Goal: Check status

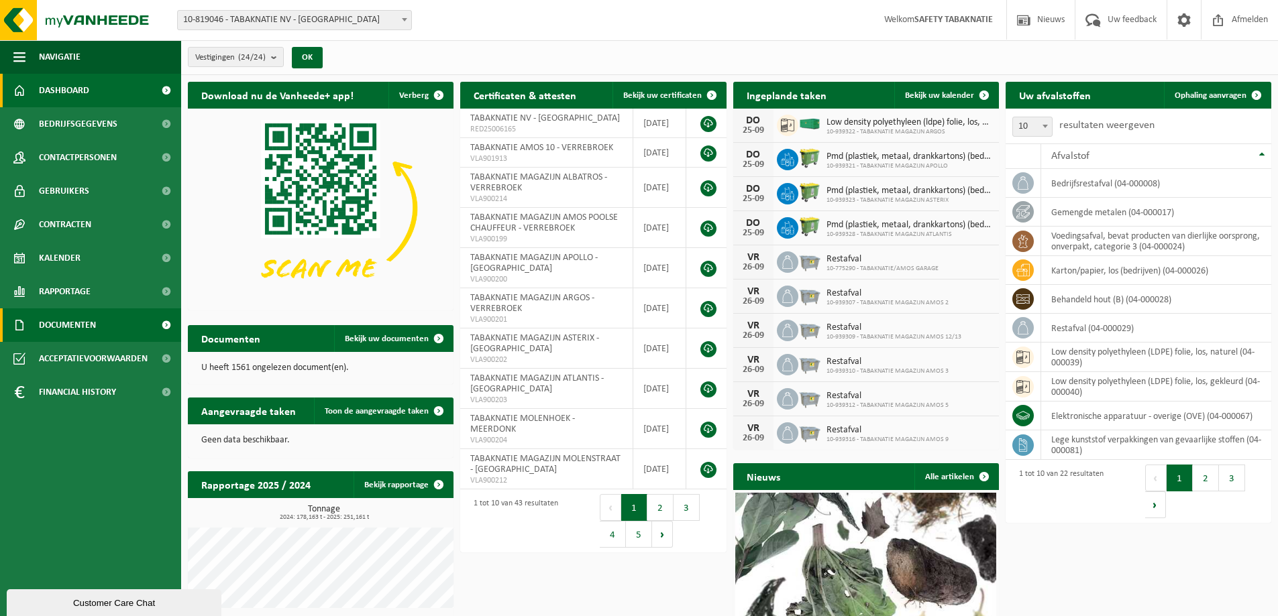
click at [80, 325] on span "Documenten" at bounding box center [67, 326] width 57 height 34
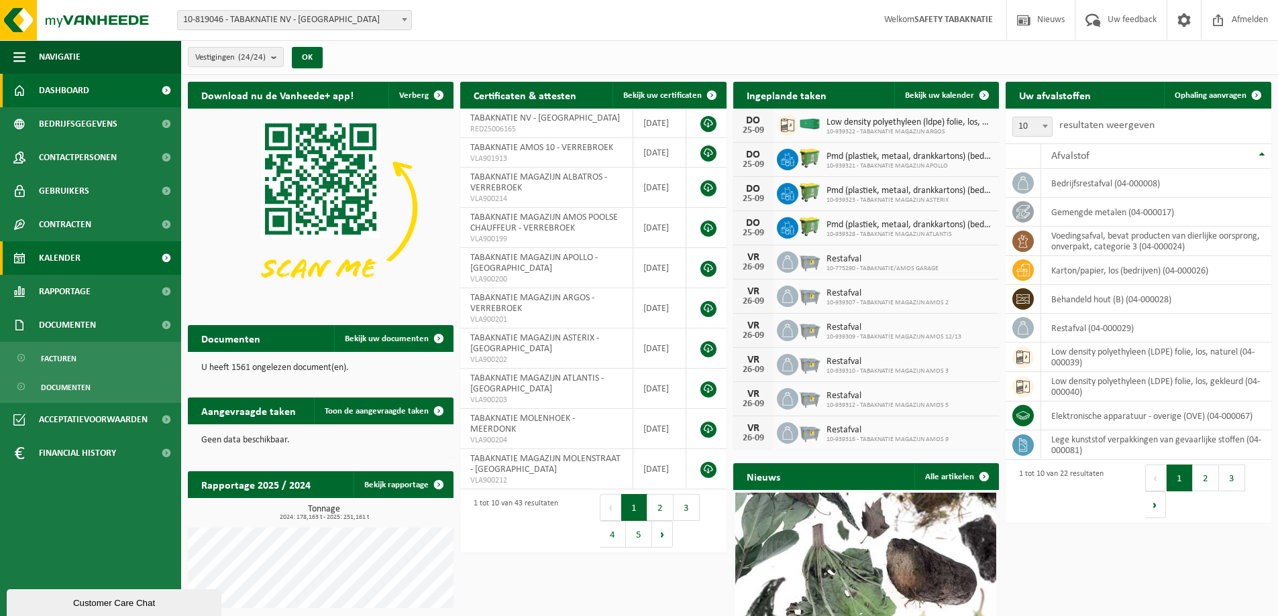
click at [87, 256] on link "Kalender" at bounding box center [90, 258] width 181 height 34
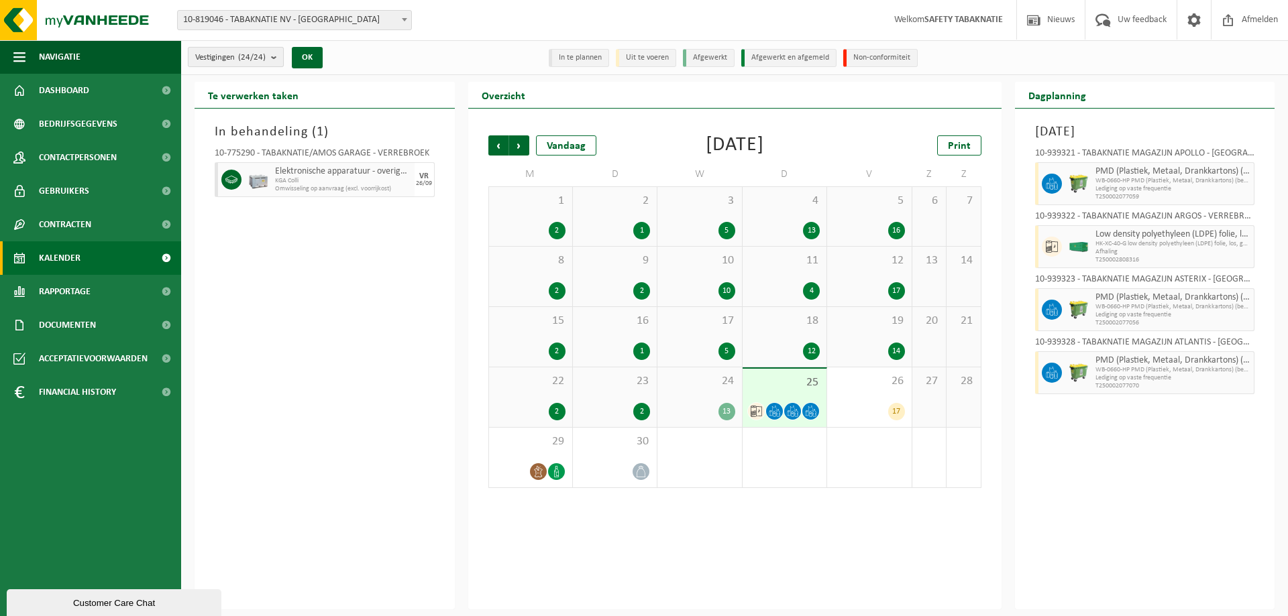
click at [276, 60] on b "submit" at bounding box center [277, 57] width 12 height 19
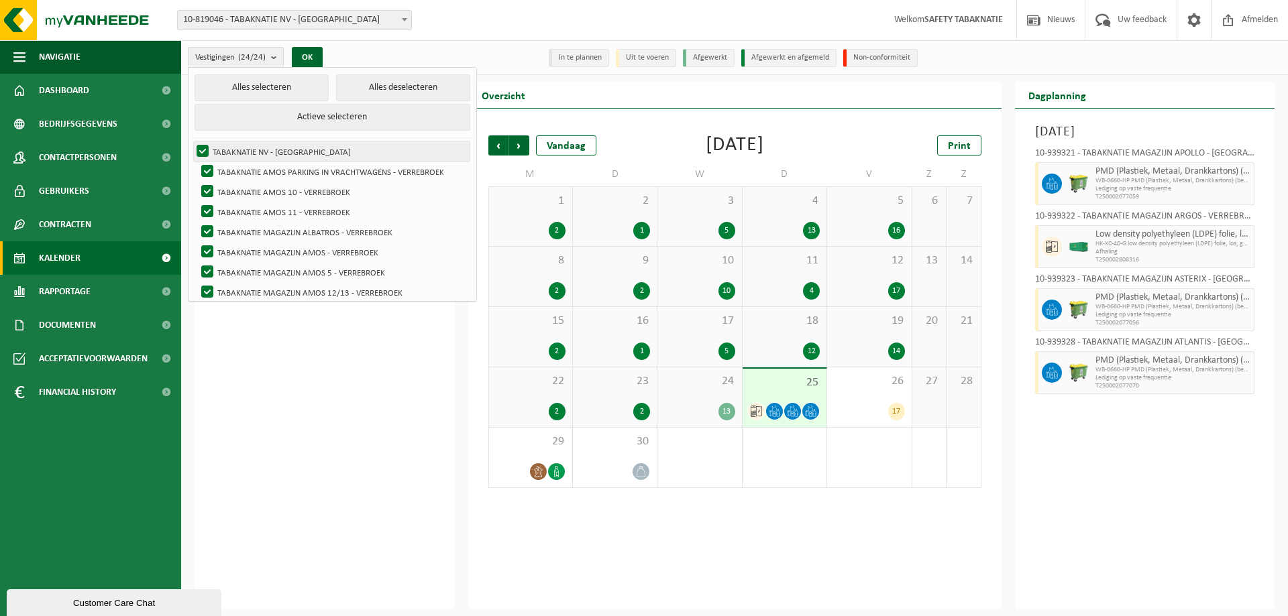
click at [198, 147] on label "TABAKNATIE NV - [GEOGRAPHIC_DATA]" at bounding box center [332, 152] width 276 height 20
click at [192, 142] on input "TABAKNATIE NV - [GEOGRAPHIC_DATA]" at bounding box center [191, 141] width 1 height 1
click at [205, 149] on label "TABAKNATIE NV - [GEOGRAPHIC_DATA]" at bounding box center [332, 152] width 276 height 20
click at [192, 142] on input "TABAKNATIE NV - [GEOGRAPHIC_DATA]" at bounding box center [191, 141] width 1 height 1
click at [380, 85] on button "Alles deselecteren" at bounding box center [403, 87] width 134 height 27
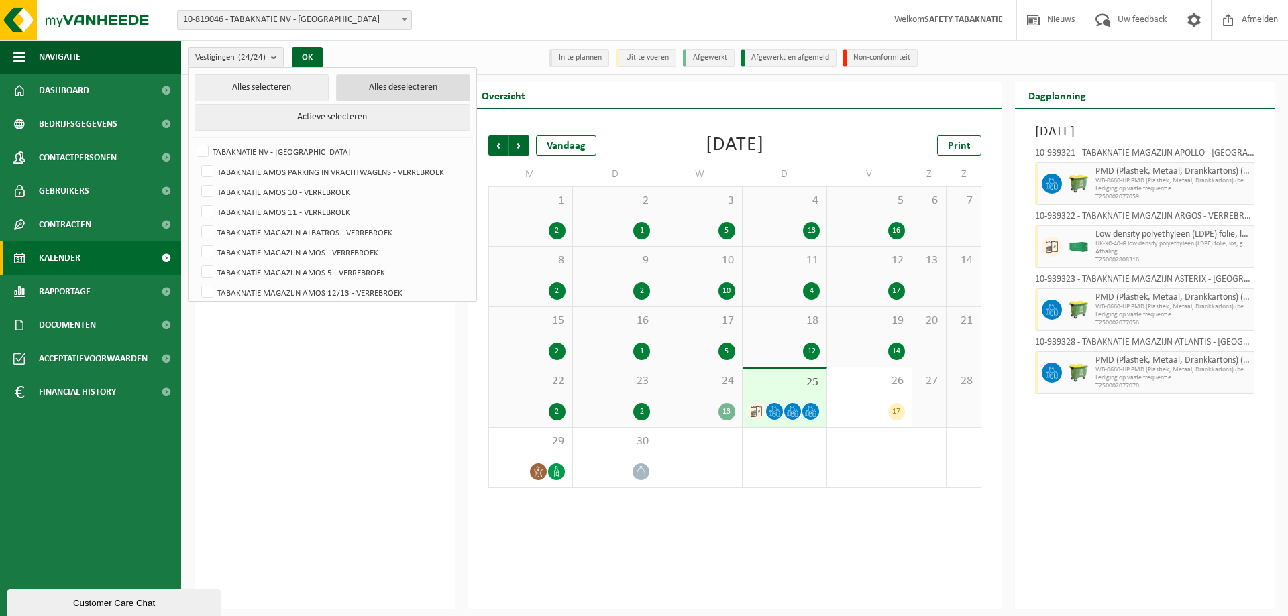
checkbox input "false"
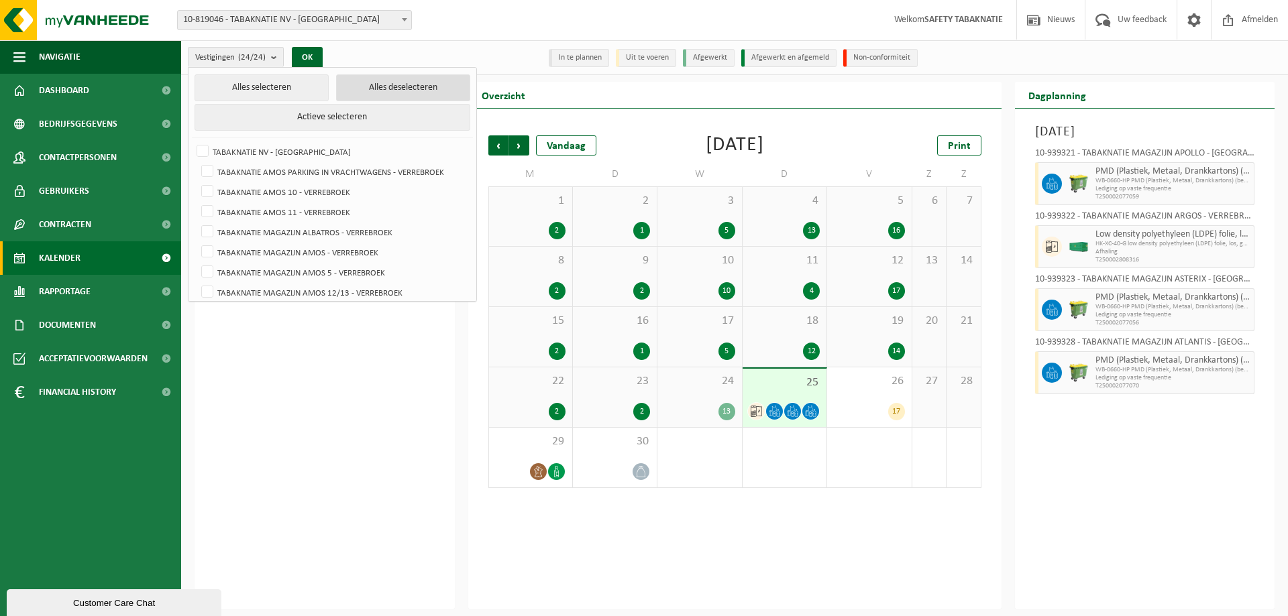
checkbox input "false"
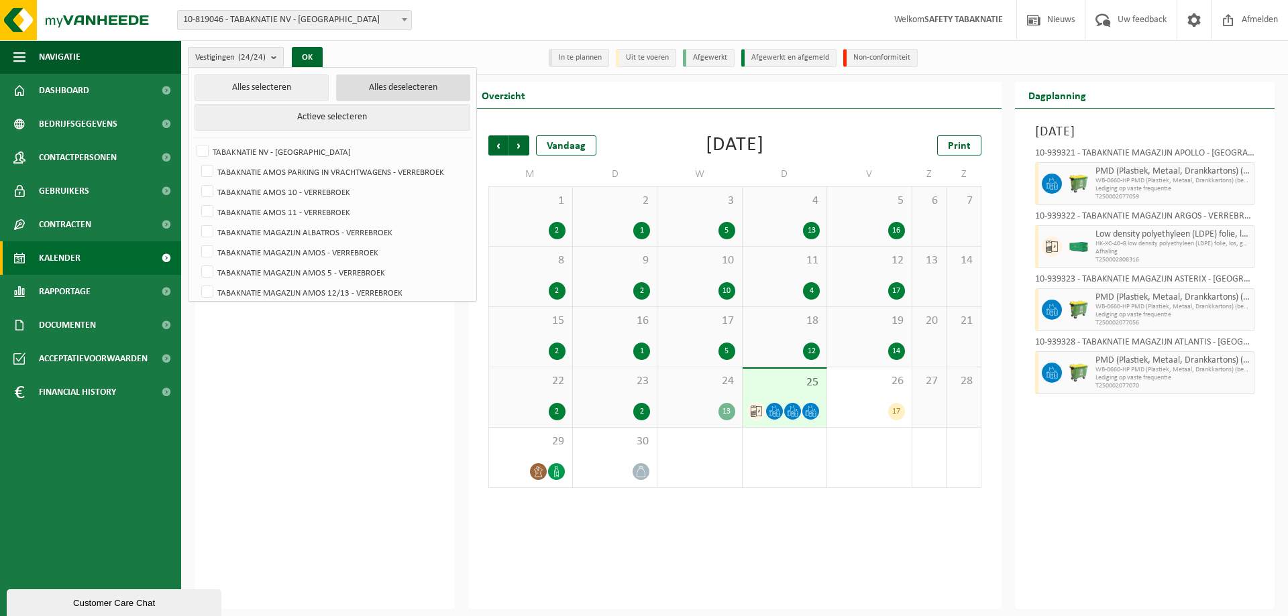
checkbox input "false"
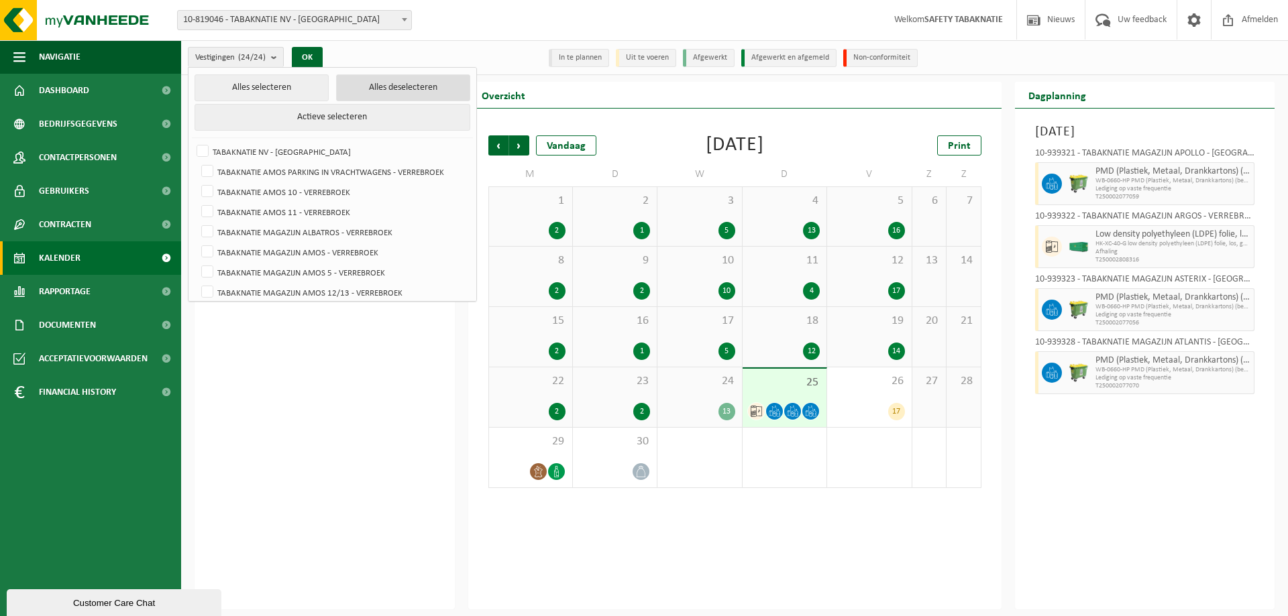
checkbox input "false"
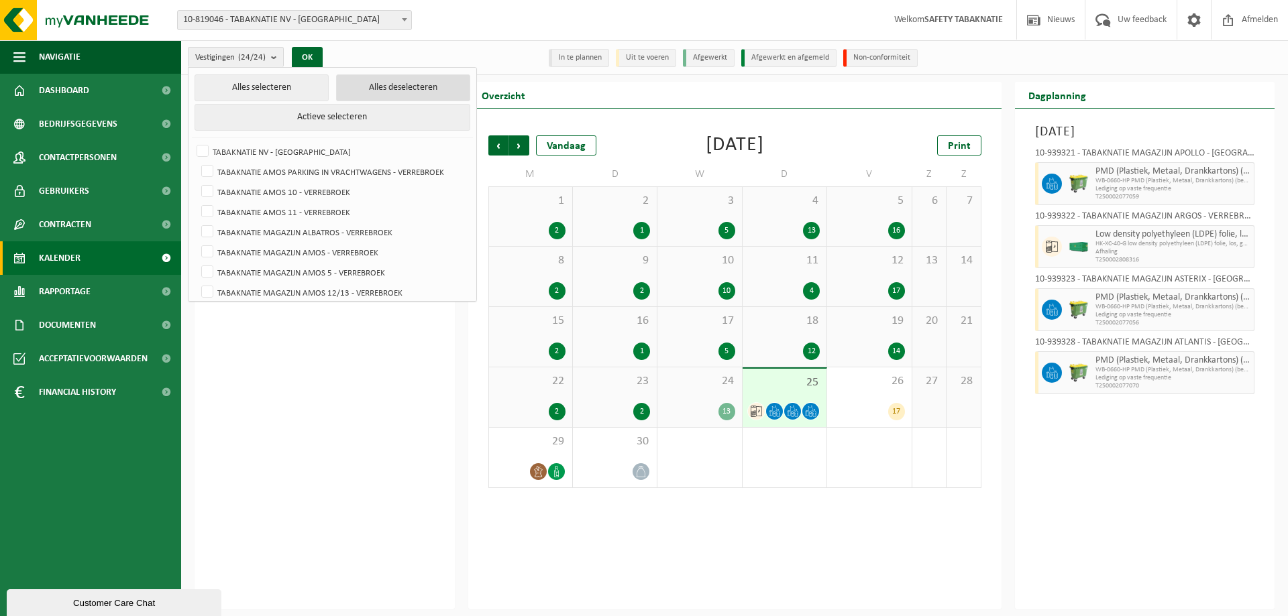
checkbox input "false"
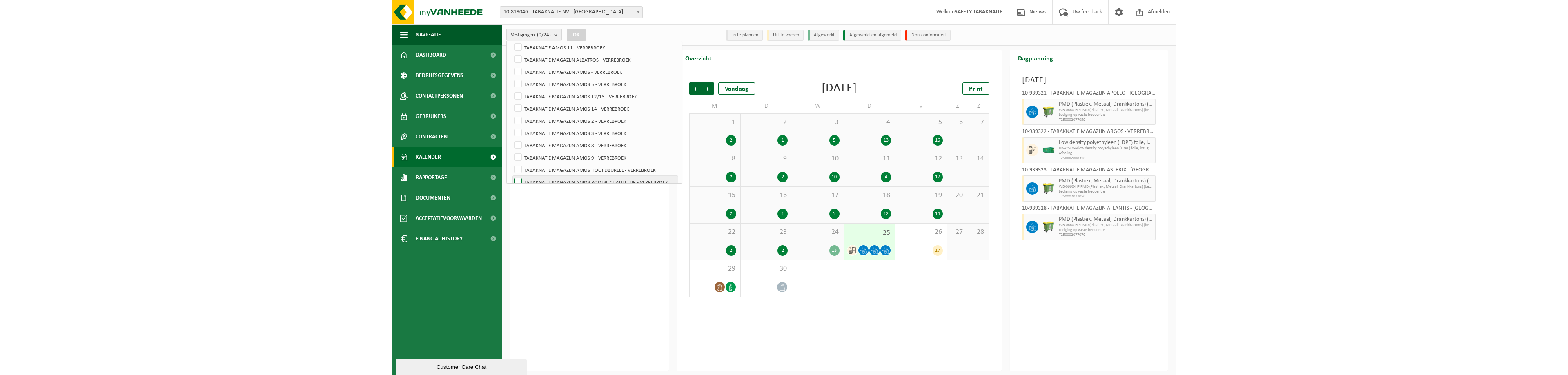
scroll to position [163, 0]
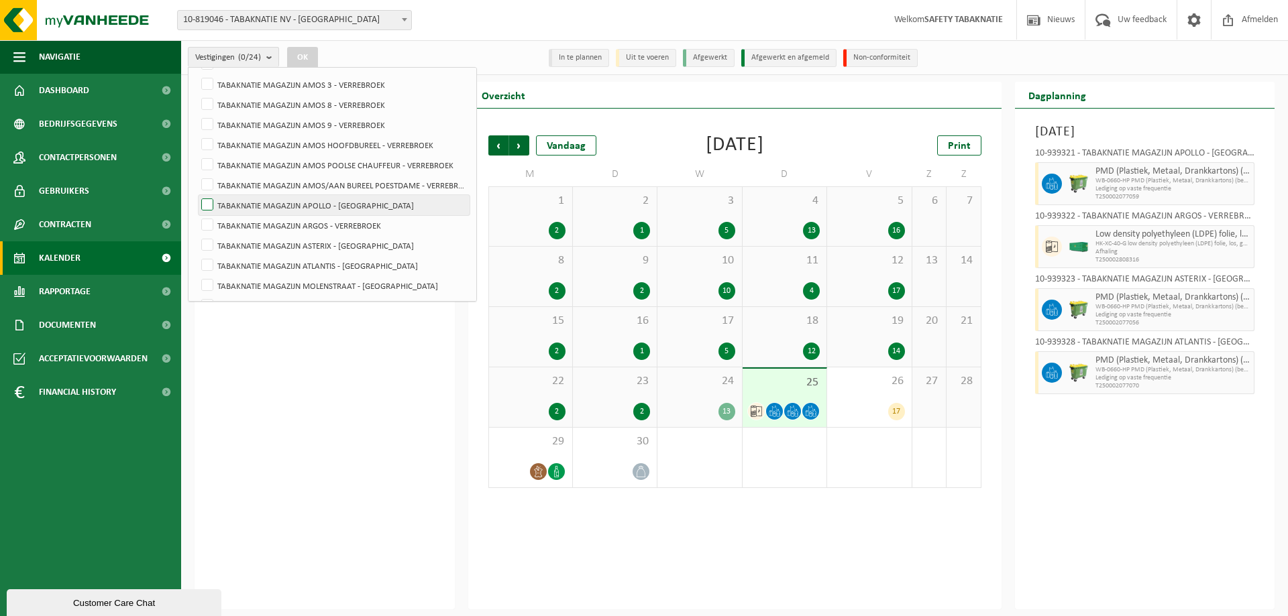
click at [211, 201] on label "TABAKNATIE MAGAZIJN APOLLO - [GEOGRAPHIC_DATA]" at bounding box center [334, 205] width 271 height 20
click at [197, 195] on input "TABAKNATIE MAGAZIJN APOLLO - [GEOGRAPHIC_DATA]" at bounding box center [196, 195] width 1 height 1
checkbox input "true"
click at [309, 58] on button "OK" at bounding box center [302, 57] width 31 height 21
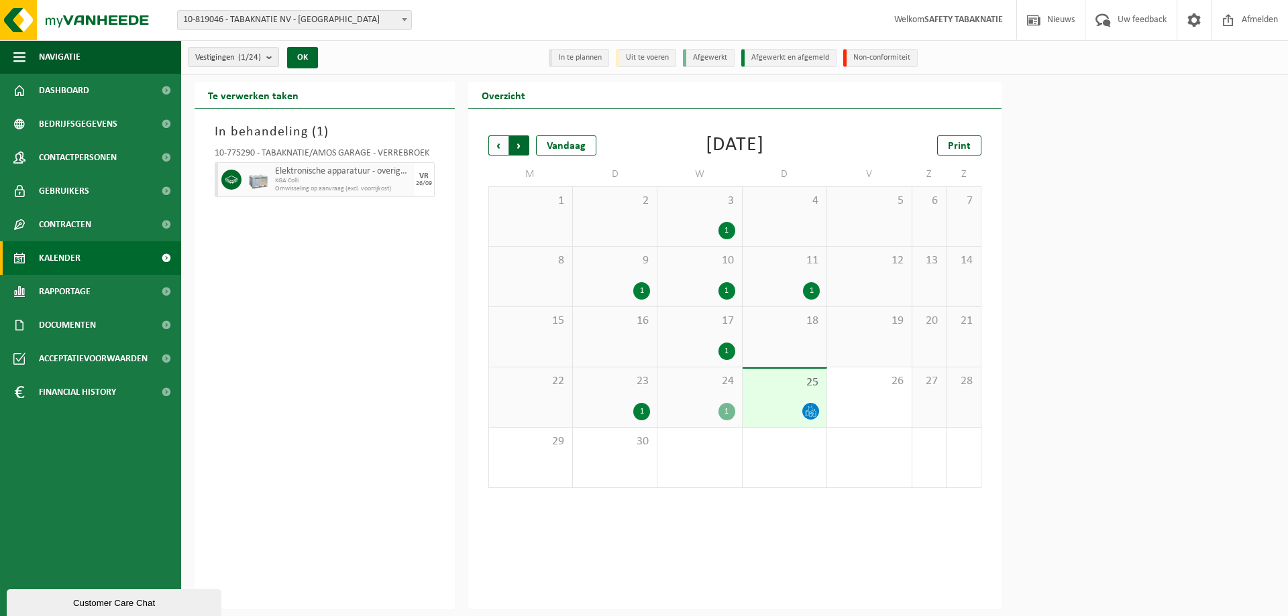
click at [499, 147] on span "Vorige" at bounding box center [498, 146] width 20 height 20
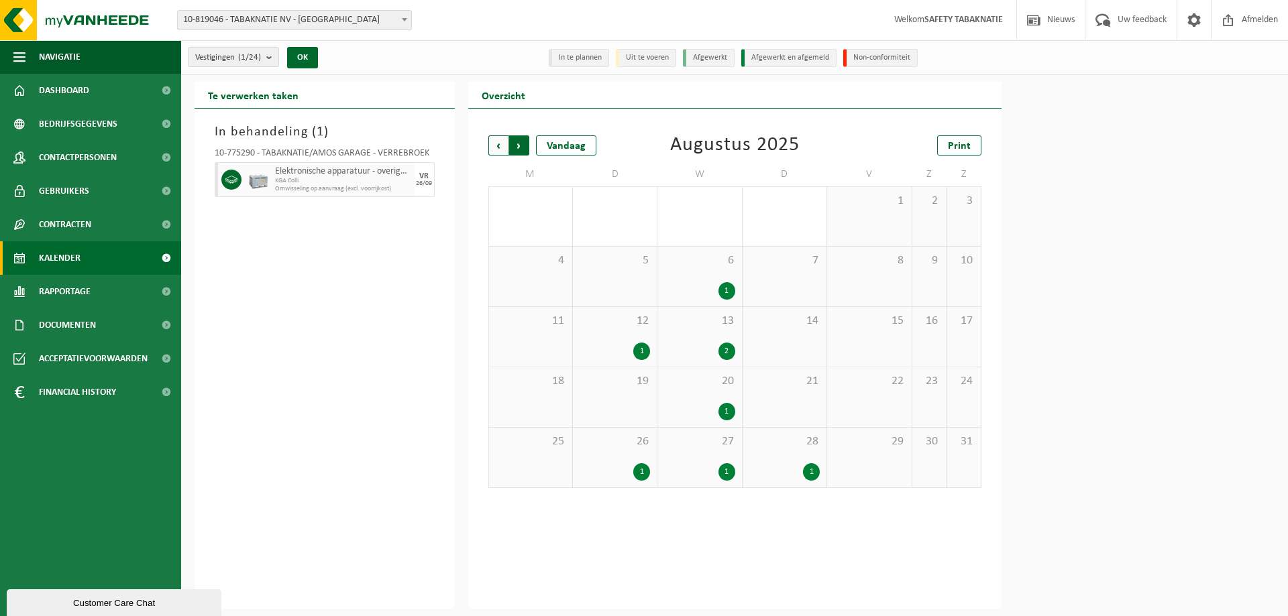
click at [498, 147] on span "Vorige" at bounding box center [498, 146] width 20 height 20
click at [716, 219] on div "2 1" at bounding box center [699, 216] width 84 height 59
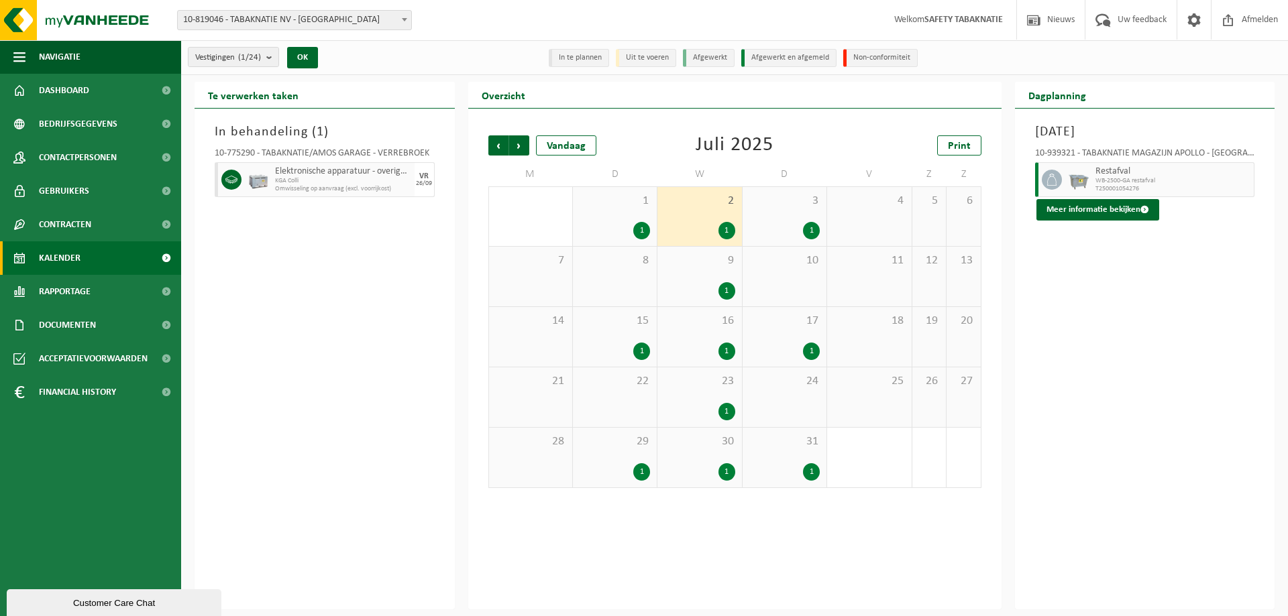
click at [1127, 178] on span "WB-2500-GA restafval" at bounding box center [1173, 181] width 156 height 8
click at [1119, 208] on button "Meer informatie bekijken" at bounding box center [1097, 209] width 123 height 21
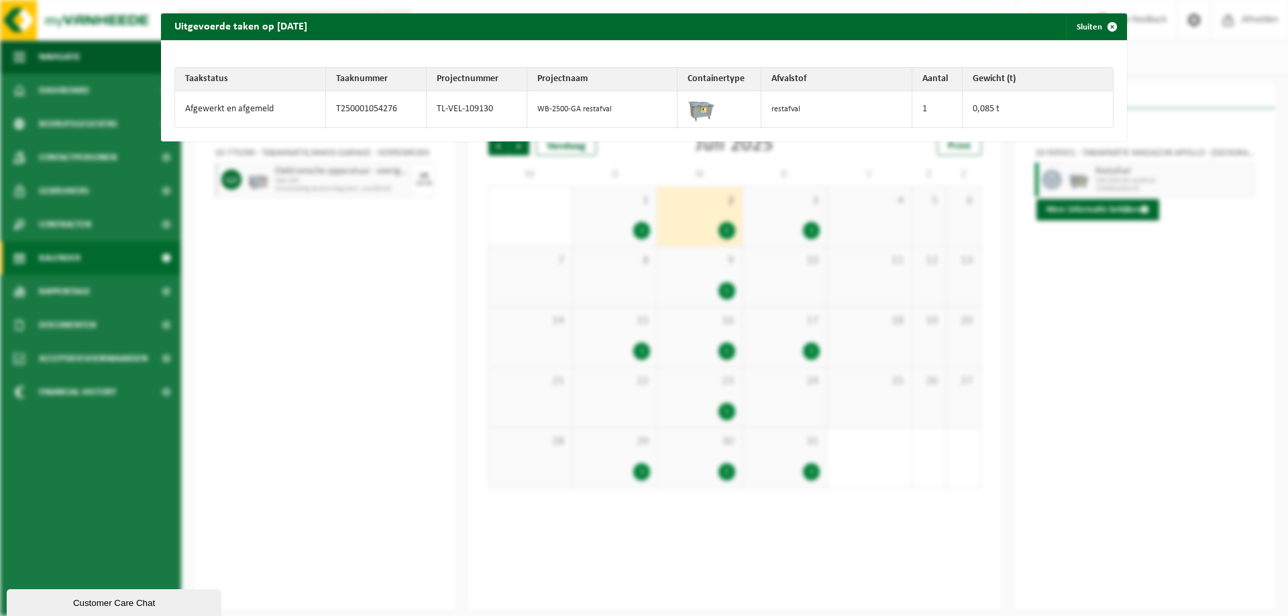
drag, startPoint x: 560, startPoint y: 21, endPoint x: 639, endPoint y: 32, distance: 79.9
click at [639, 32] on div "Uitgevoerde taken op 2025-07-02 Sluiten" at bounding box center [644, 26] width 966 height 27
drag, startPoint x: 990, startPoint y: 111, endPoint x: 840, endPoint y: 111, distance: 150.3
click at [990, 111] on td "0,085 t" at bounding box center [1038, 109] width 151 height 36
drag, startPoint x: 449, startPoint y: 107, endPoint x: 437, endPoint y: 105, distance: 12.1
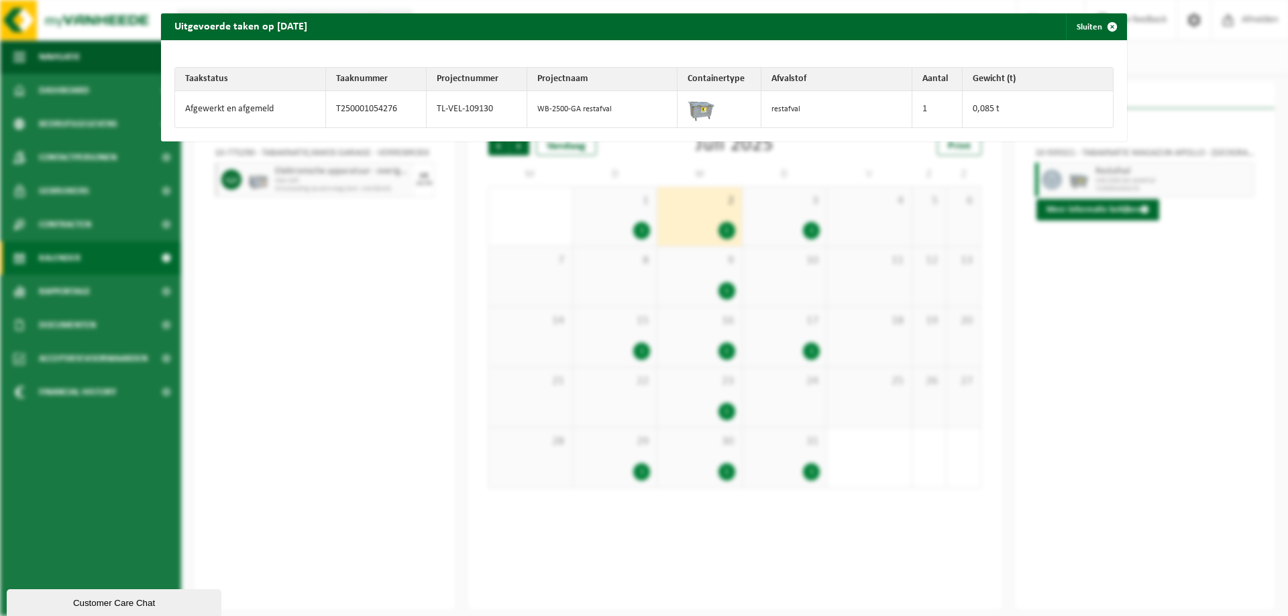
click at [445, 105] on td "TL-VEL-109130" at bounding box center [477, 109] width 101 height 36
click at [232, 105] on td "Afgewerkt en afgemeld" at bounding box center [250, 109] width 151 height 36
click at [398, 110] on td "T250001054276" at bounding box center [376, 109] width 101 height 36
click at [1007, 111] on td "0,085 t" at bounding box center [1038, 109] width 151 height 36
click at [1105, 24] on span "button" at bounding box center [1112, 26] width 27 height 27
